Goal: Task Accomplishment & Management: Manage account settings

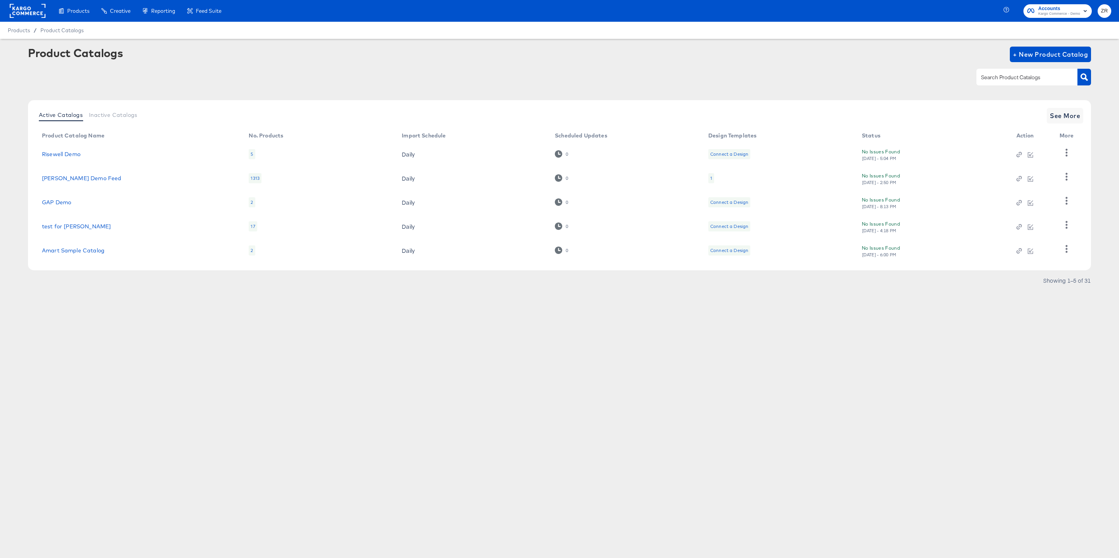
click at [1104, 9] on span "ZR" at bounding box center [1104, 11] width 7 height 9
click at [1064, 74] on link "Internal Dashboard" at bounding box center [1062, 78] width 59 height 14
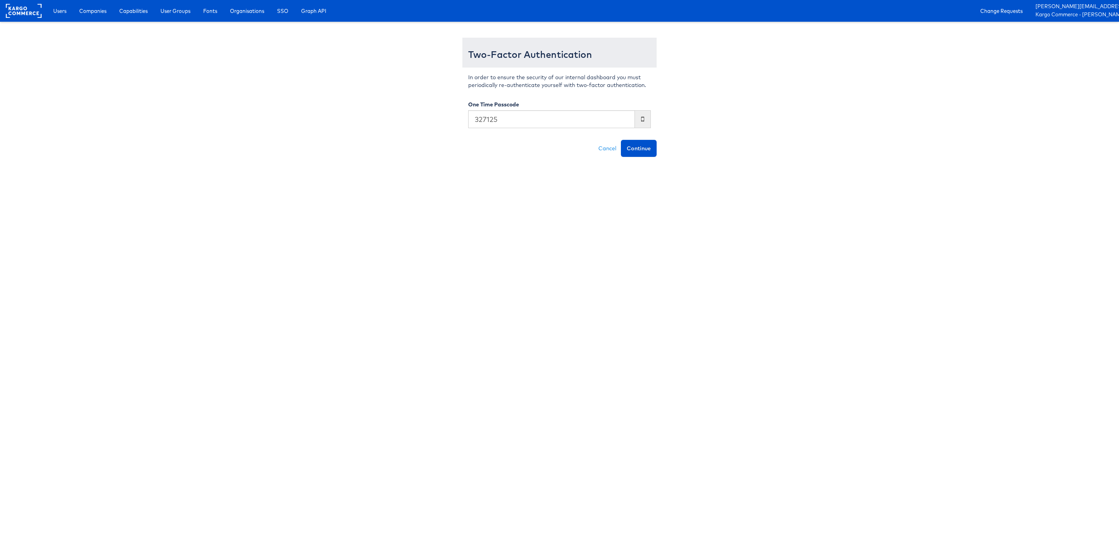
type input "327125"
click at [621, 140] on button "Continue" at bounding box center [639, 148] width 36 height 17
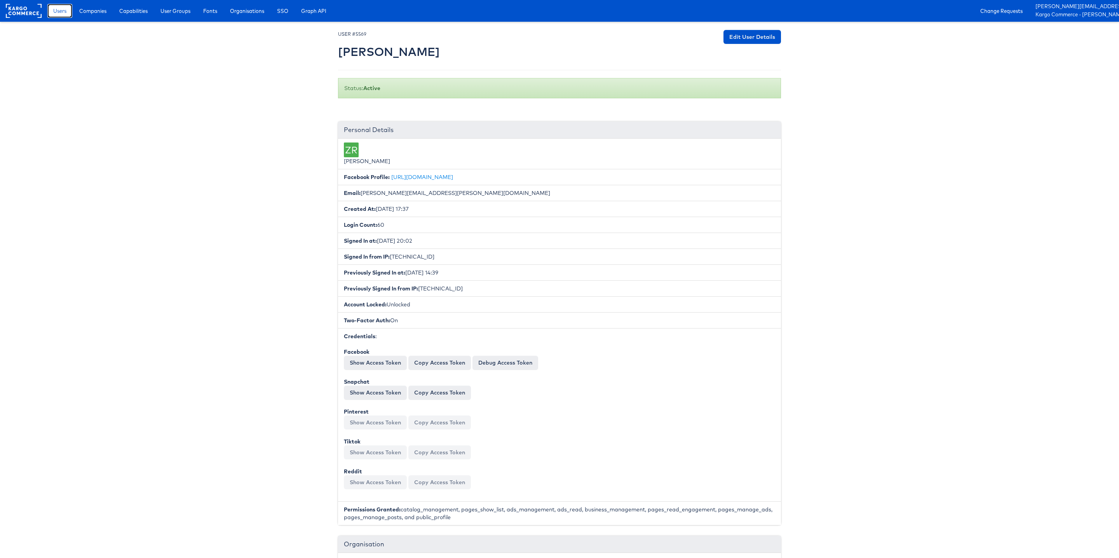
click at [59, 14] on span "Users" at bounding box center [59, 11] width 13 height 8
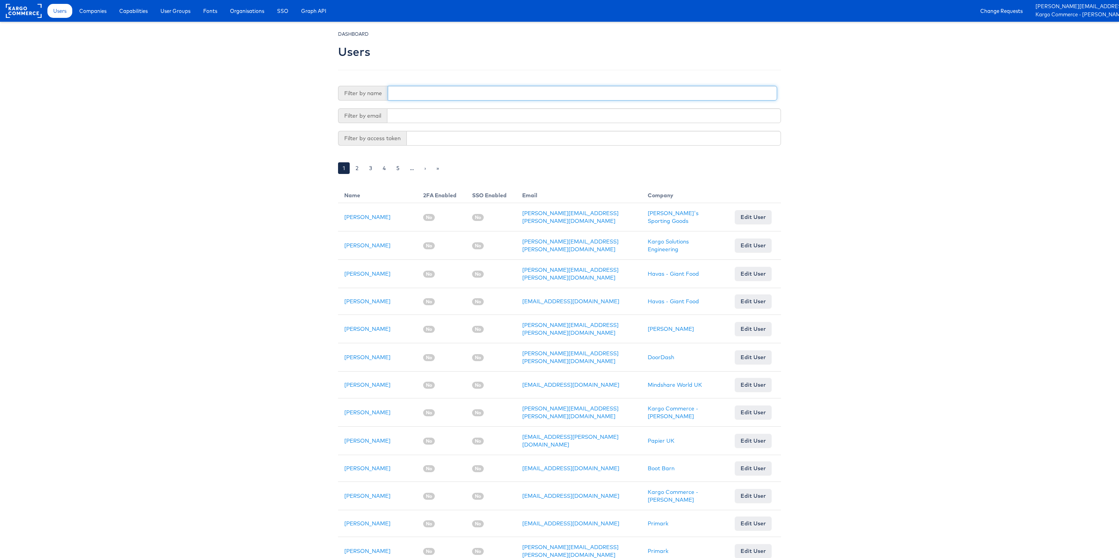
click at [416, 95] on input "text" at bounding box center [582, 93] width 389 height 15
type input "Shravan"
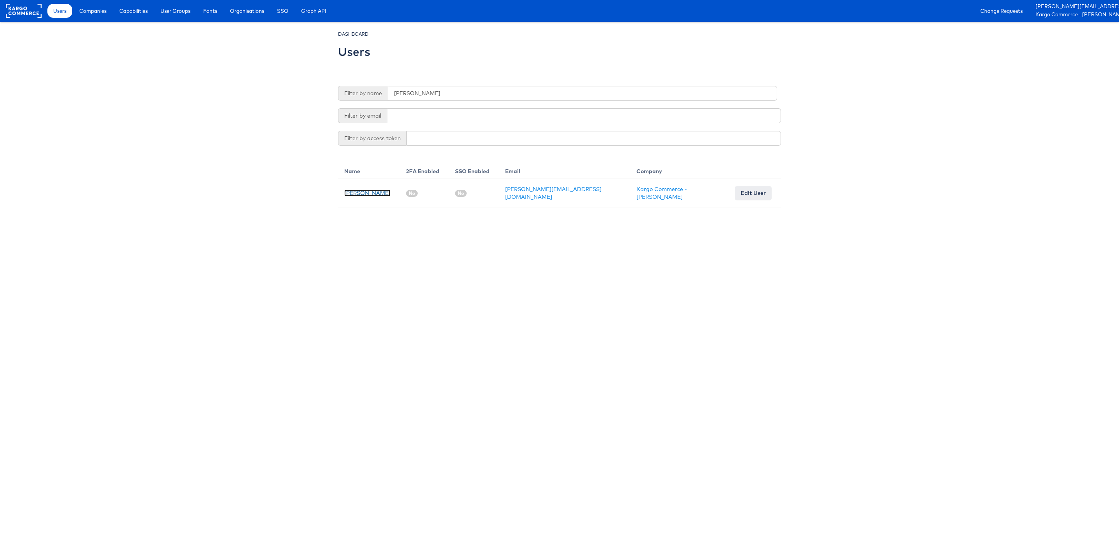
click at [361, 192] on link "[PERSON_NAME]" at bounding box center [367, 193] width 46 height 7
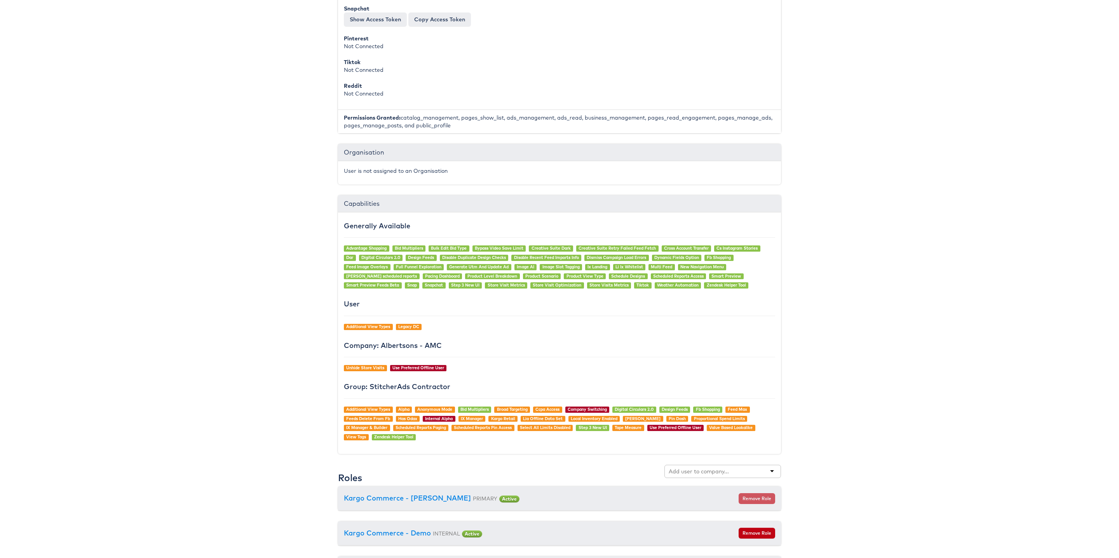
scroll to position [695, 0]
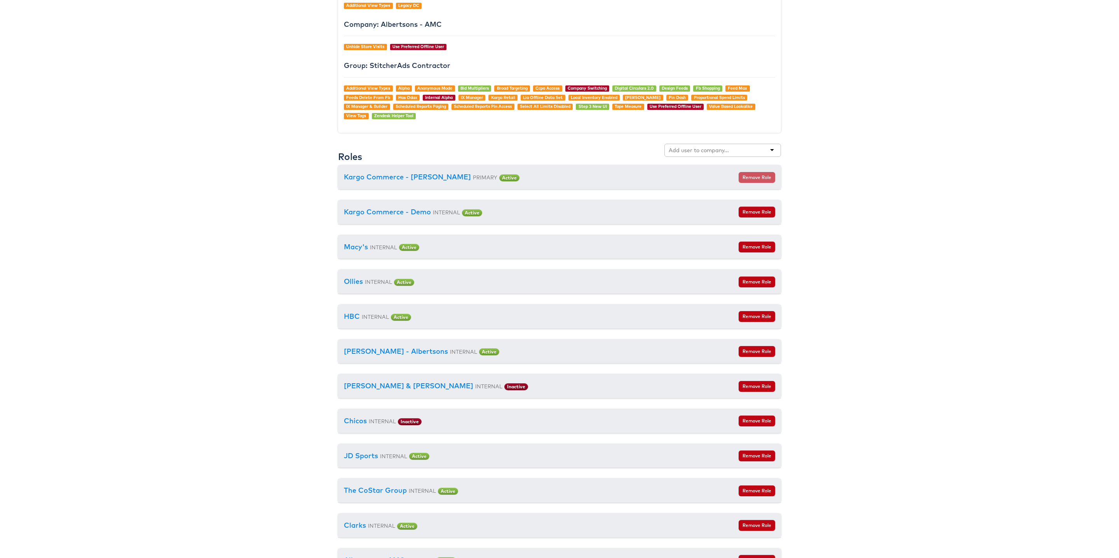
click at [706, 154] on input "text" at bounding box center [699, 150] width 61 height 8
type input "Total"
